Goal: Task Accomplishment & Management: Manage account settings

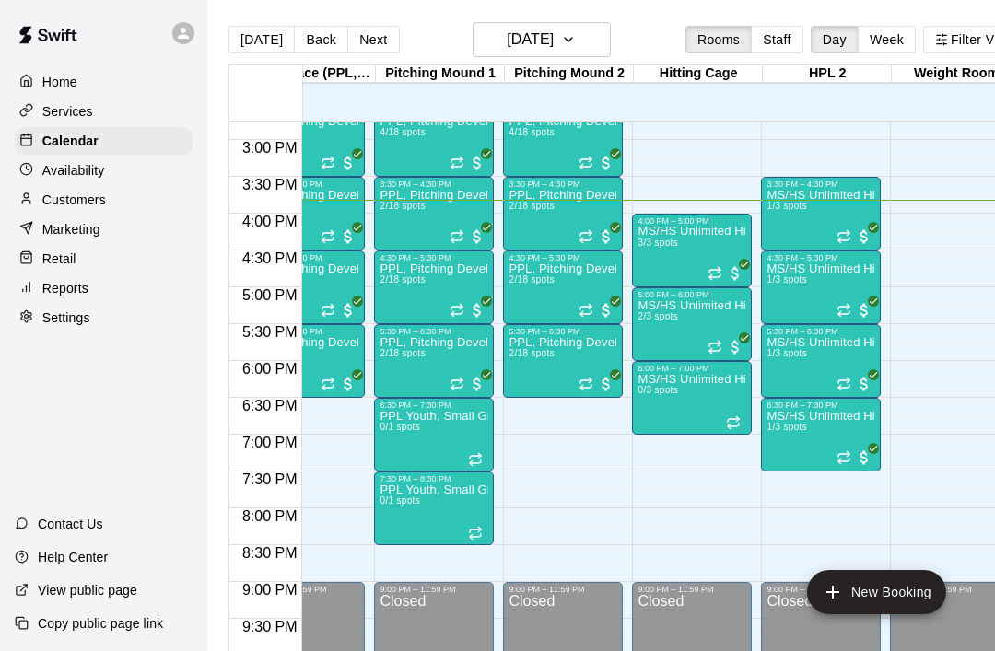
scroll to position [0, 314]
click at [728, 285] on div at bounding box center [691, 285] width 109 height 0
click at [658, 354] on img "edit" at bounding box center [656, 344] width 21 height 21
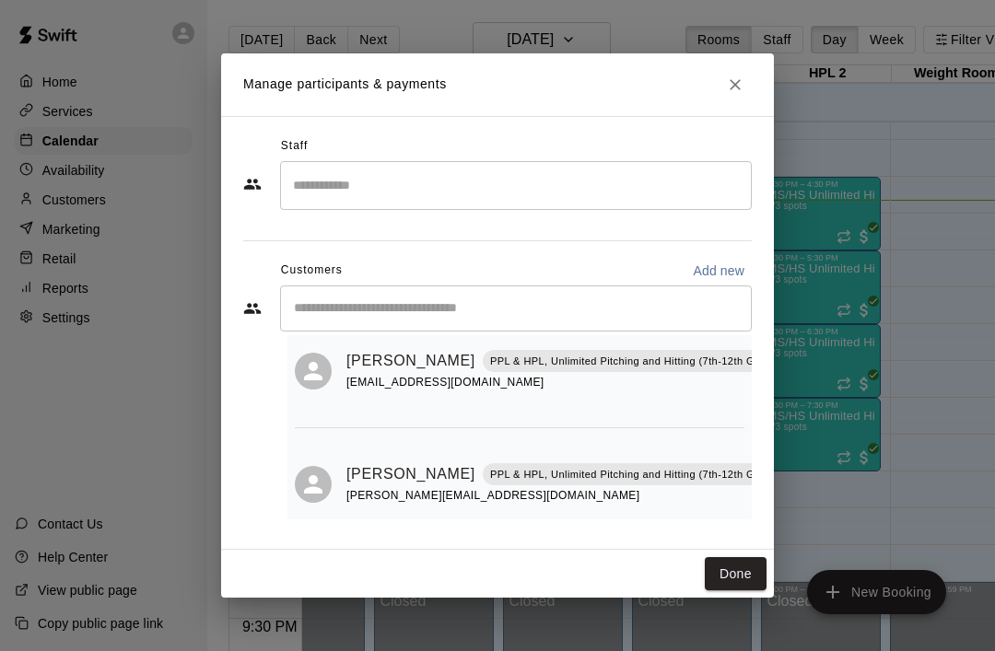
scroll to position [176, 0]
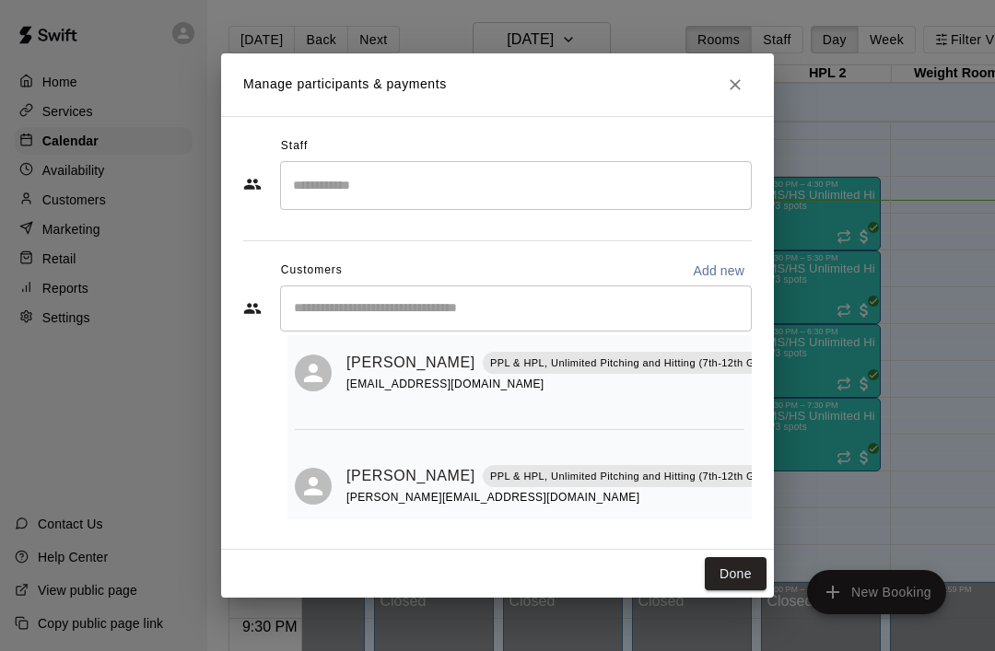
click at [731, 583] on button "Done" at bounding box center [736, 574] width 62 height 34
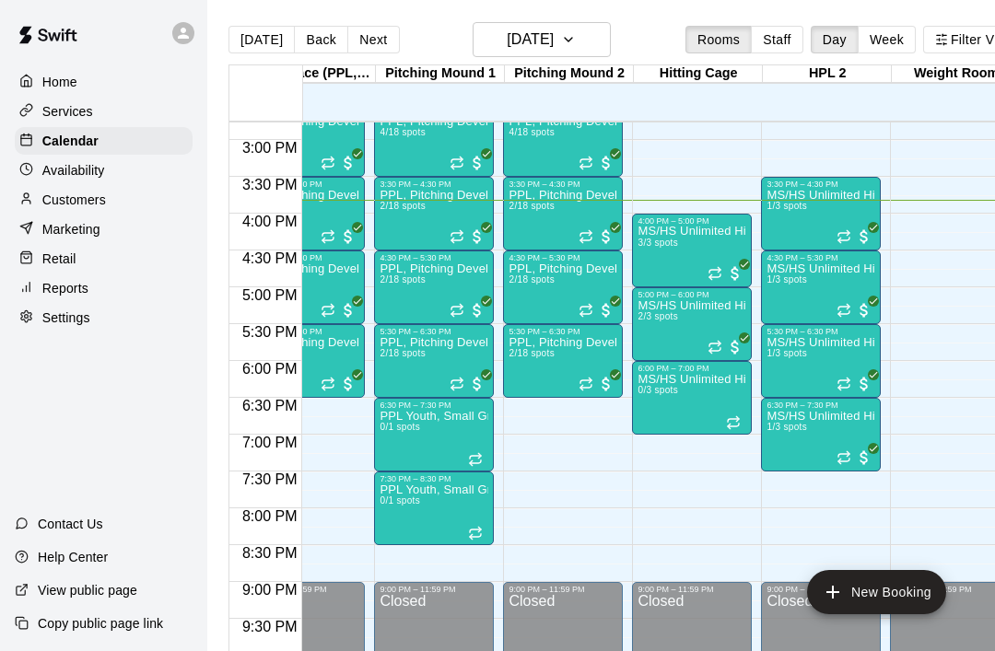
click at [843, 310] on icon "Recurring event" at bounding box center [843, 310] width 15 height 15
click at [849, 375] on img "edit" at bounding box center [855, 365] width 21 height 21
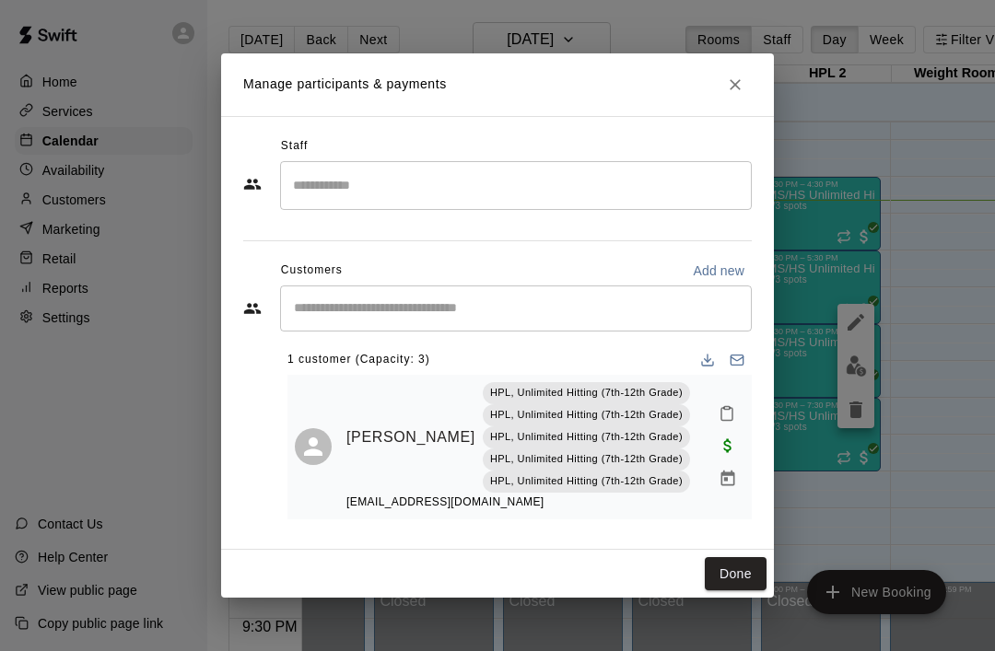
scroll to position [5, 0]
click at [740, 97] on button "Close" at bounding box center [734, 84] width 33 height 33
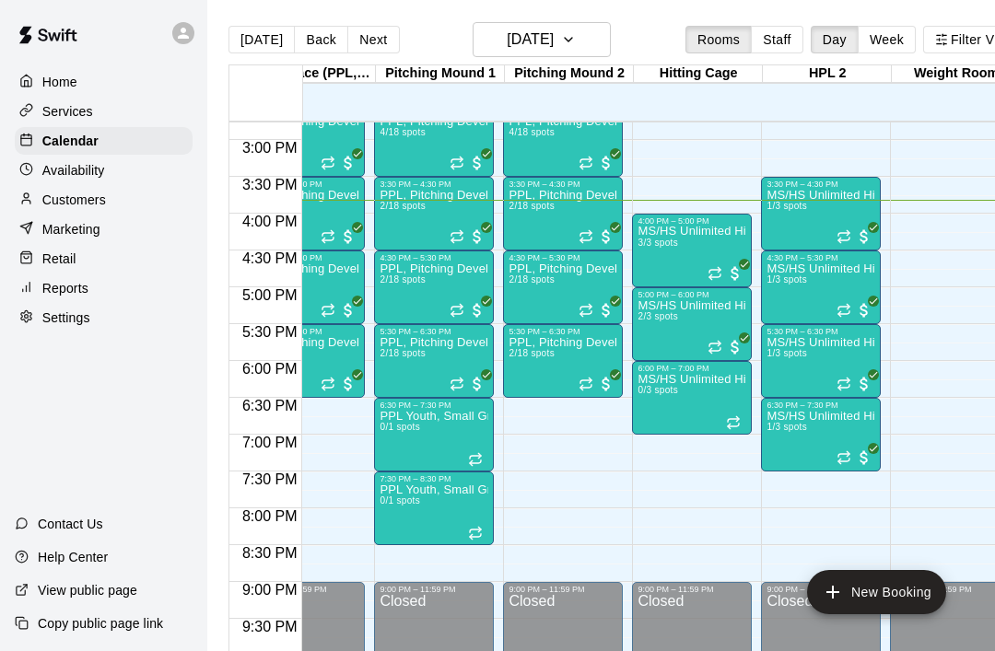
click at [712, 350] on icon "Recurring event" at bounding box center [710, 350] width 3 height 5
click at [732, 413] on img "edit" at bounding box center [728, 411] width 21 height 21
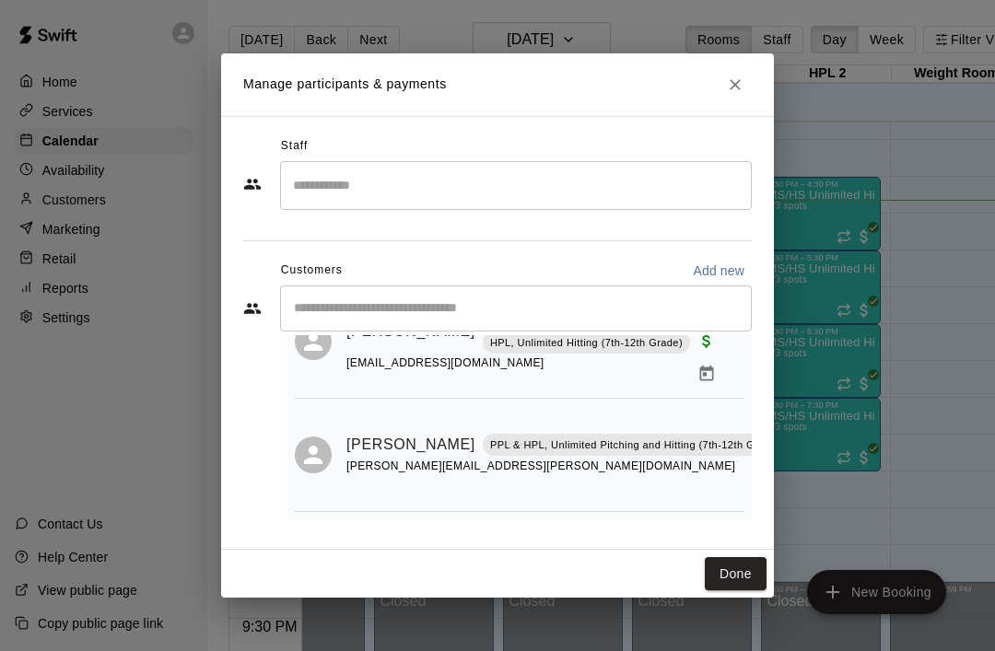
scroll to position [94, 0]
click at [740, 87] on icon "Close" at bounding box center [735, 85] width 18 height 18
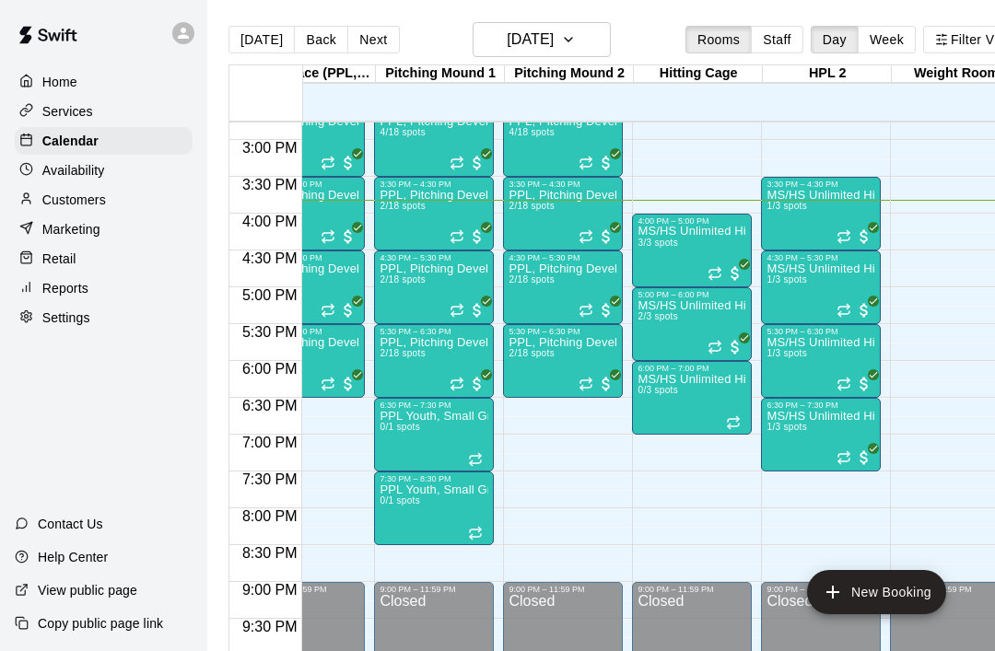
click at [845, 382] on icon "Recurring event" at bounding box center [843, 384] width 15 height 15
click at [853, 442] on img "edit" at bounding box center [855, 439] width 21 height 21
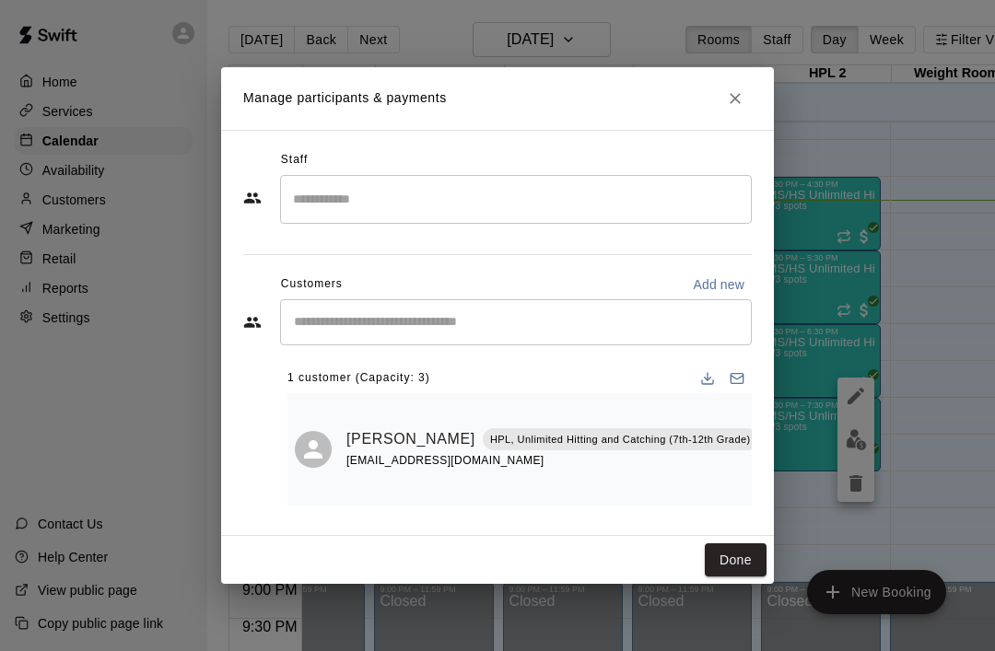
click at [737, 112] on button "Close" at bounding box center [734, 98] width 33 height 33
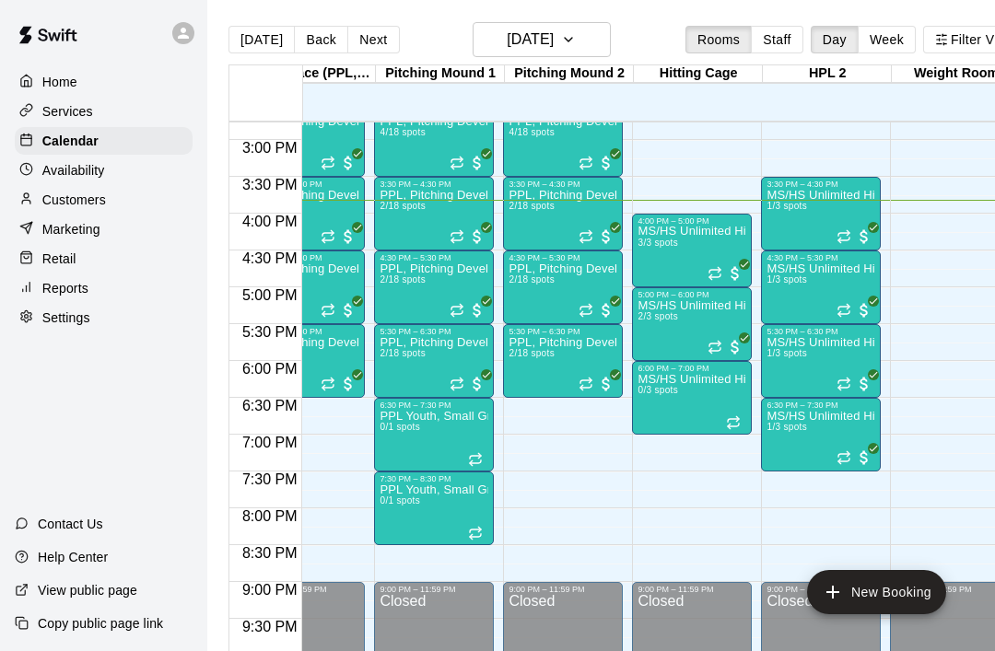
click at [850, 451] on icon "Recurring event" at bounding box center [843, 457] width 15 height 15
click at [856, 513] on img "edit" at bounding box center [855, 513] width 21 height 21
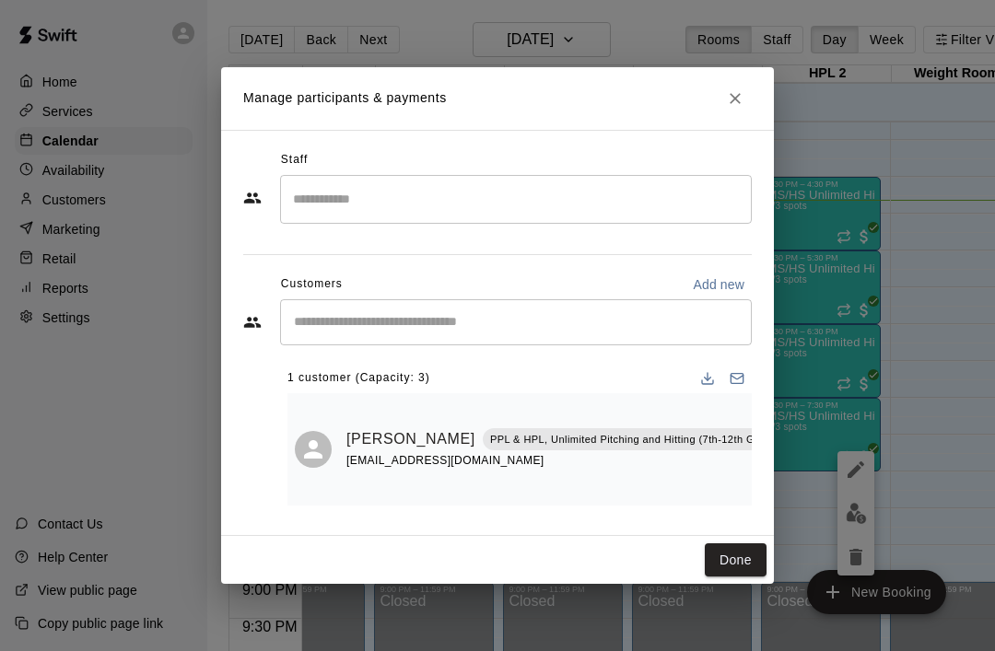
click at [731, 109] on button "Close" at bounding box center [734, 98] width 33 height 33
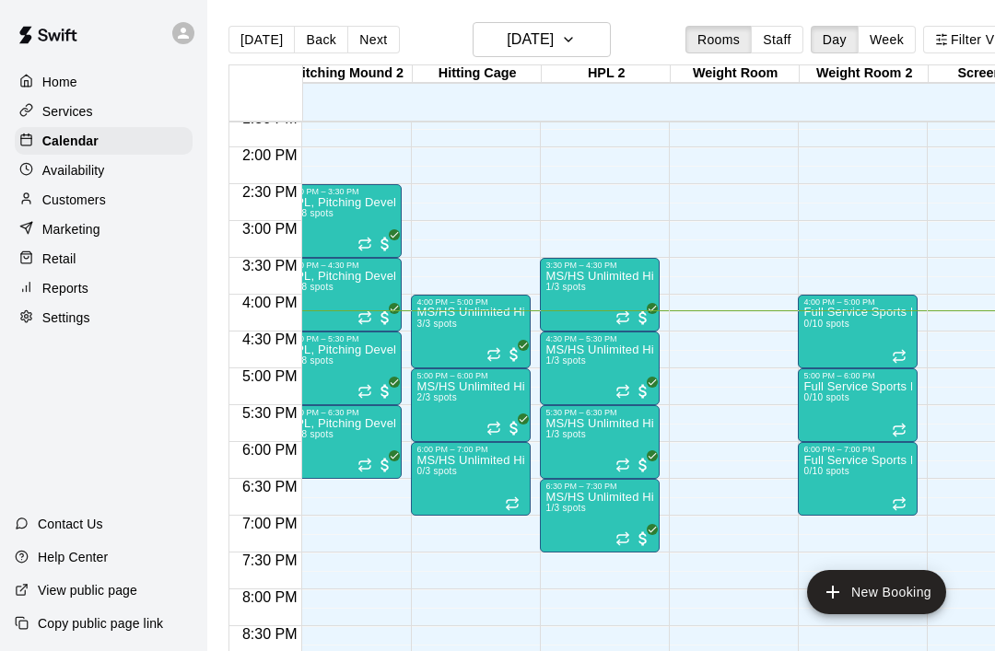
scroll to position [0, 538]
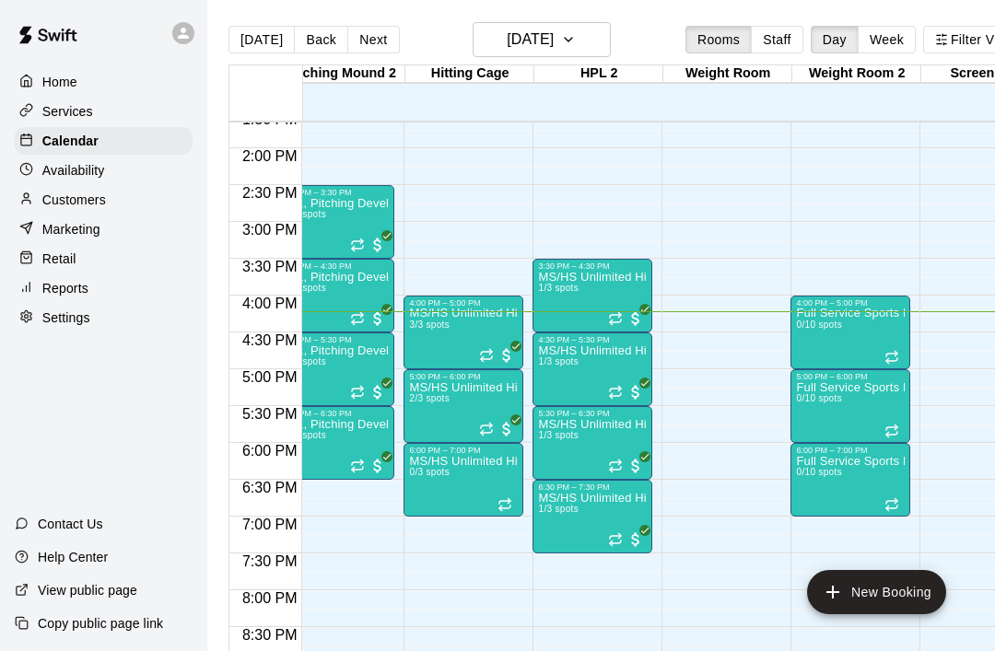
click at [612, 398] on icon "Recurring event" at bounding box center [611, 395] width 3 height 5
click at [631, 430] on button "edit" at bounding box center [629, 412] width 37 height 37
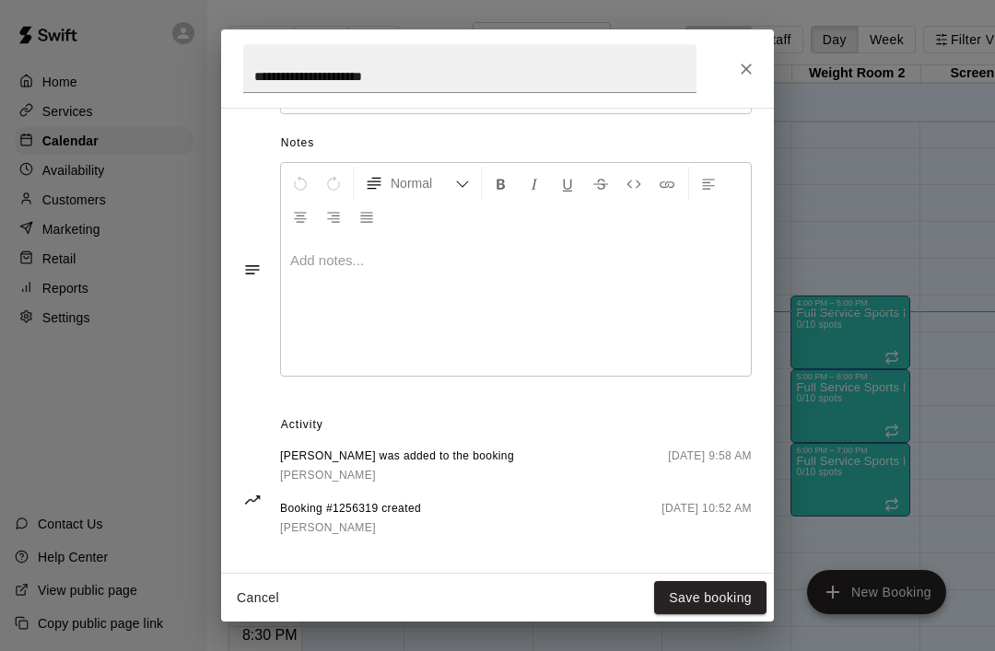
click at [703, 600] on button "Save booking" at bounding box center [710, 598] width 112 height 34
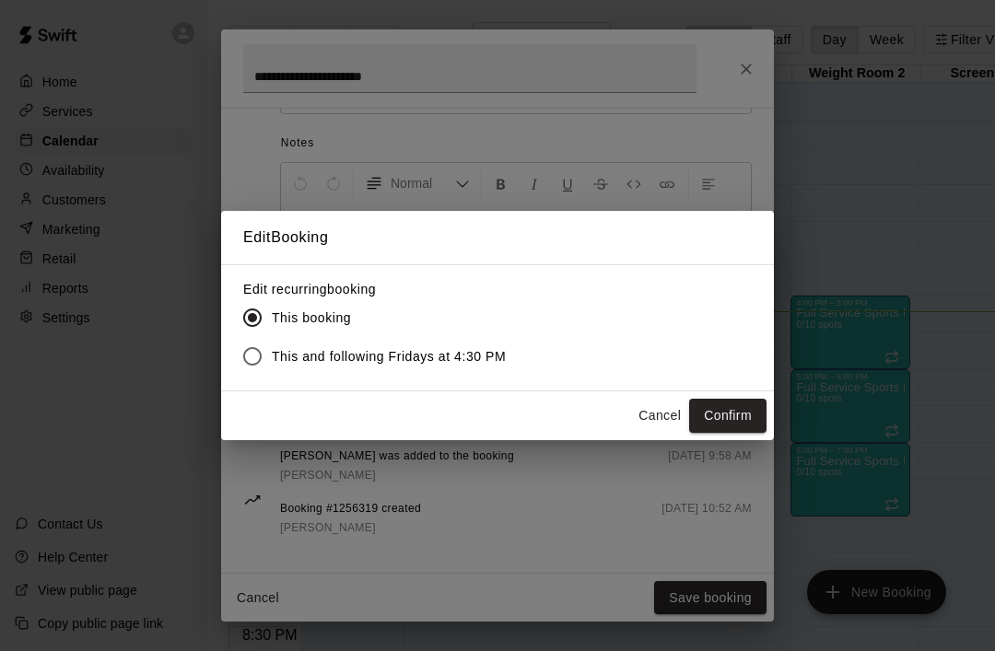
click at [661, 417] on button "Cancel" at bounding box center [659, 416] width 59 height 34
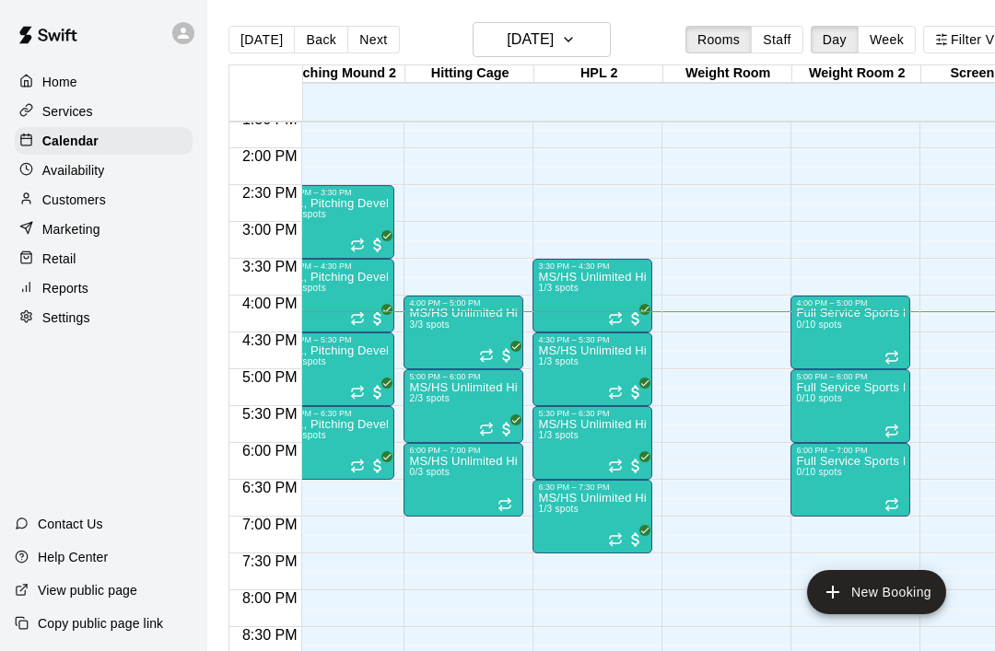
click at [483, 432] on icon "Recurring event" at bounding box center [482, 432] width 3 height 5
click at [499, 495] on img "edit" at bounding box center [500, 493] width 21 height 21
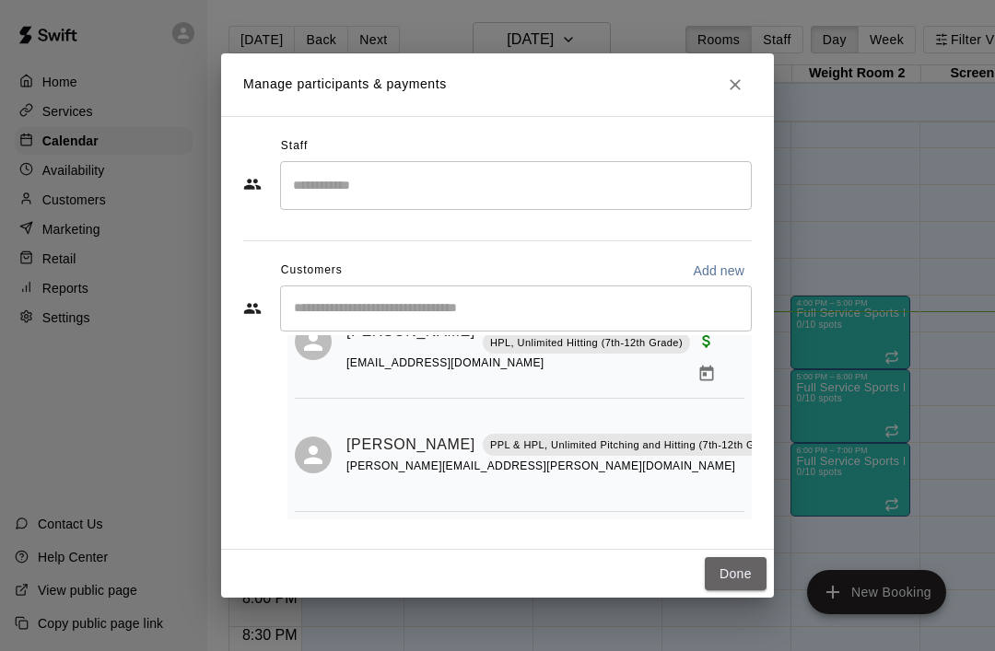
click at [735, 576] on button "Done" at bounding box center [736, 574] width 62 height 34
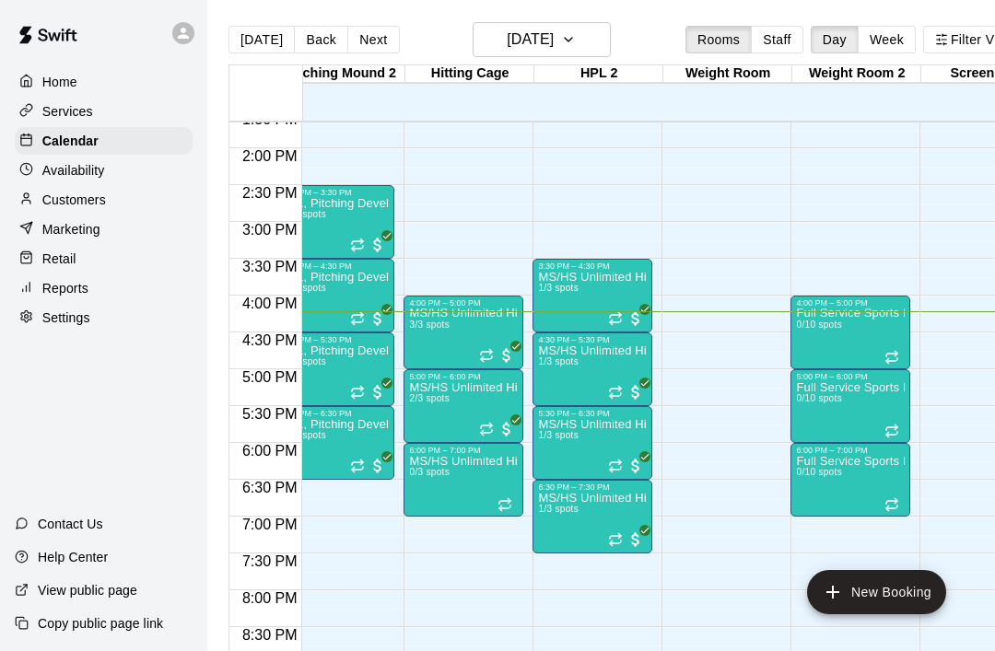
click at [821, 537] on div "12:00 AM – 9:00 AM Closed 4:00 PM – 5:00 PM Full Service Sports Performance 0/1…" at bounding box center [850, 1] width 120 height 1768
click at [617, 472] on icon "Recurring event" at bounding box center [615, 466] width 15 height 15
click at [678, 534] on div at bounding box center [497, 325] width 995 height 651
